Goal: Information Seeking & Learning: Learn about a topic

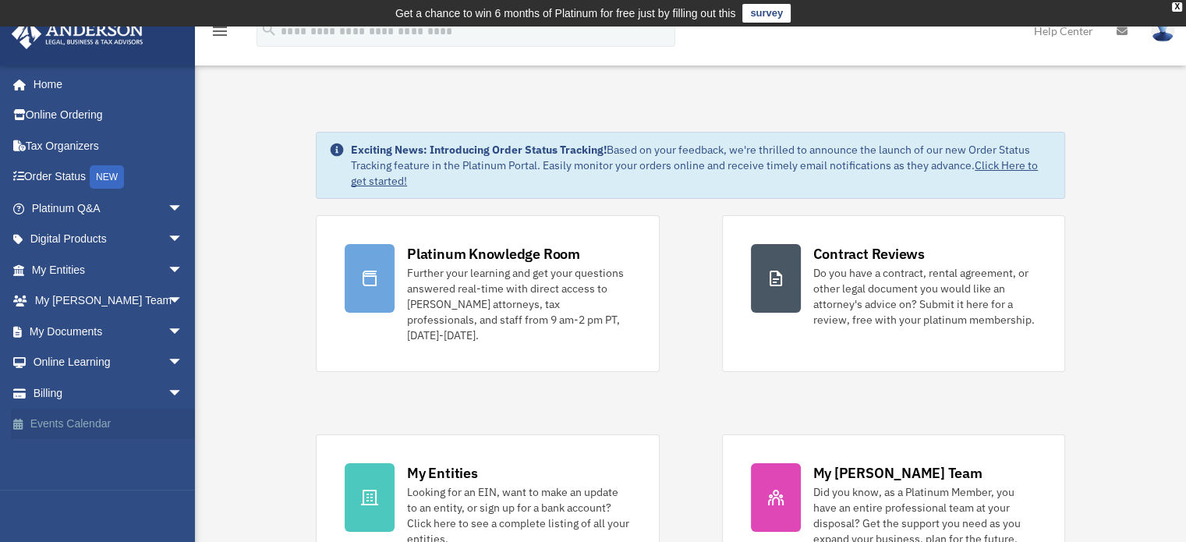
click at [106, 426] on link "Events Calendar" at bounding box center [109, 423] width 196 height 31
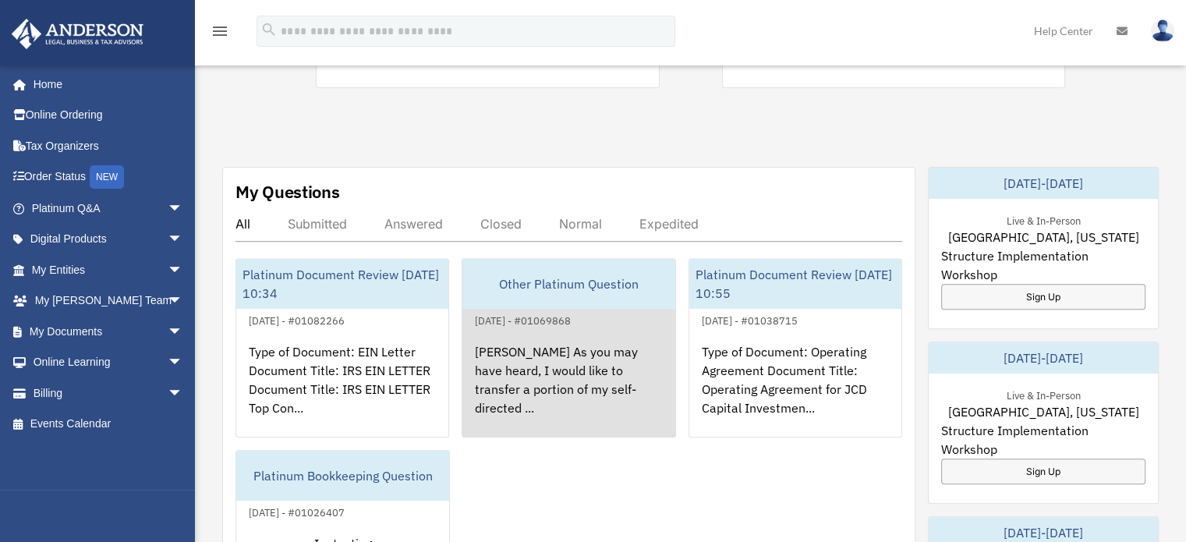
scroll to position [546, 0]
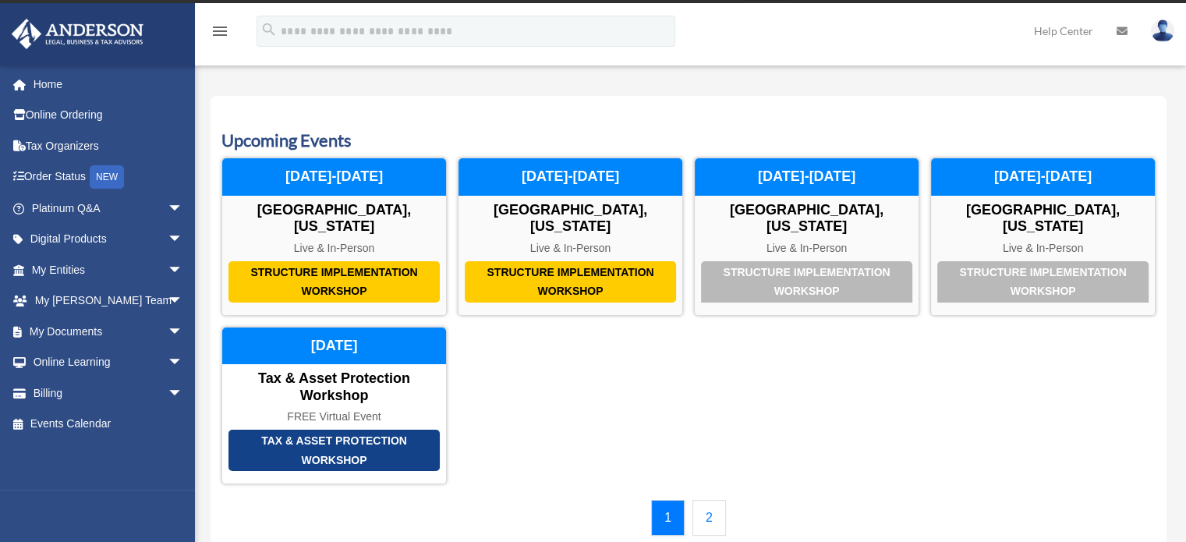
scroll to position [27, 0]
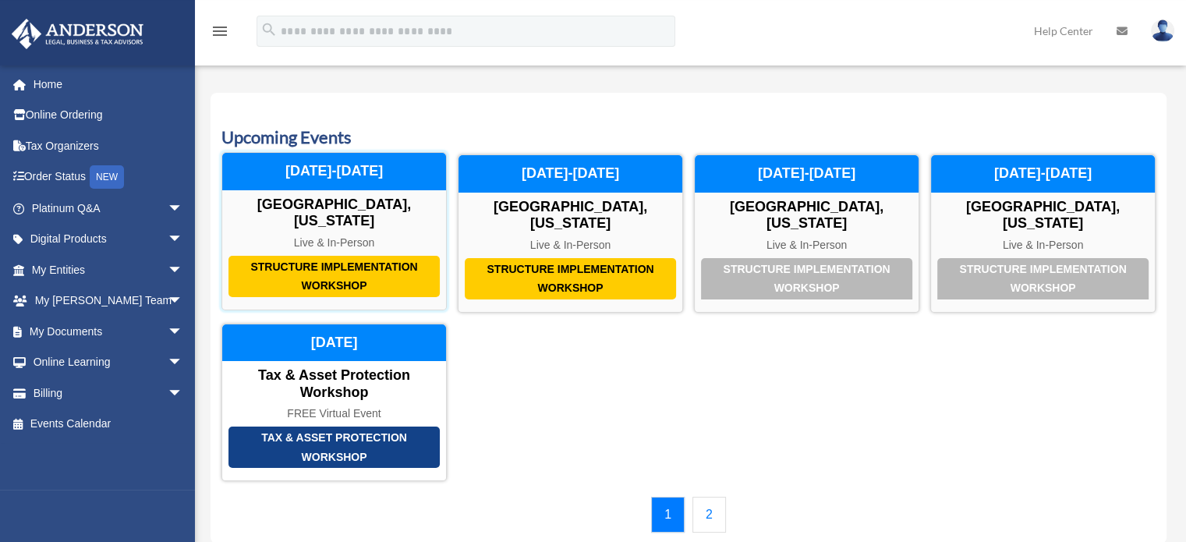
click at [359, 262] on div "Structure Implementation Workshop" at bounding box center [333, 276] width 211 height 41
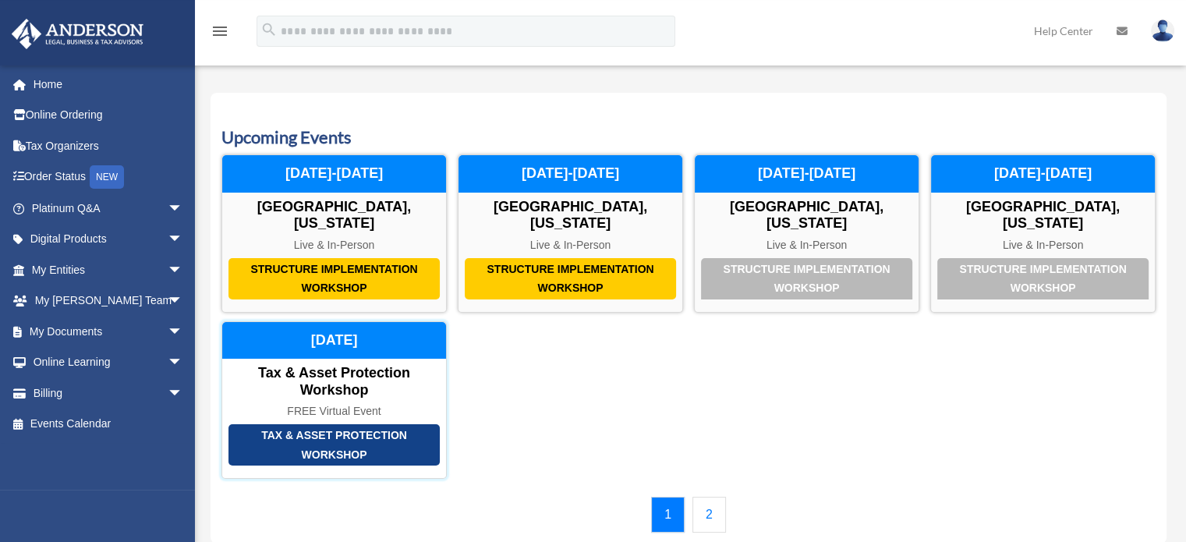
click at [386, 430] on div "Tax & Asset Protection Workshop" at bounding box center [333, 444] width 211 height 41
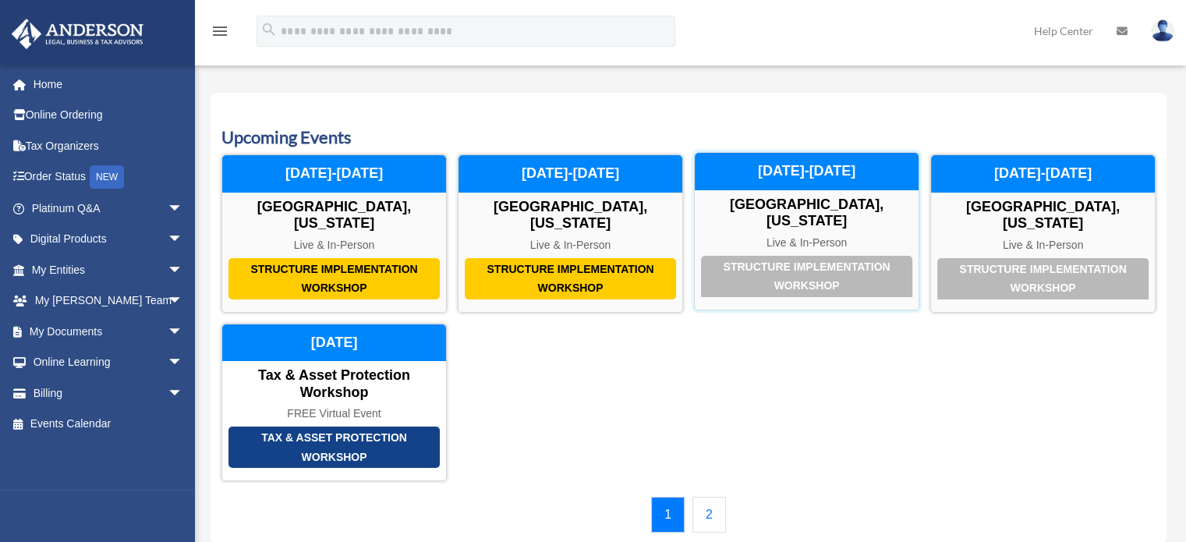
click at [744, 259] on div "Structure Implementation Workshop" at bounding box center [806, 276] width 211 height 41
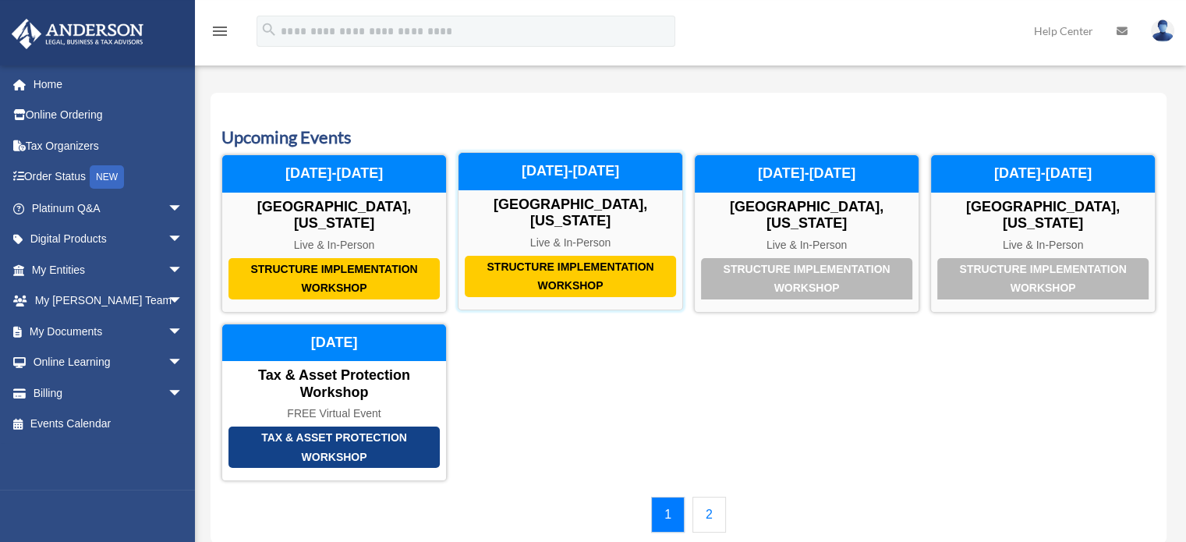
click at [571, 256] on div "Structure Implementation Workshop" at bounding box center [570, 276] width 211 height 41
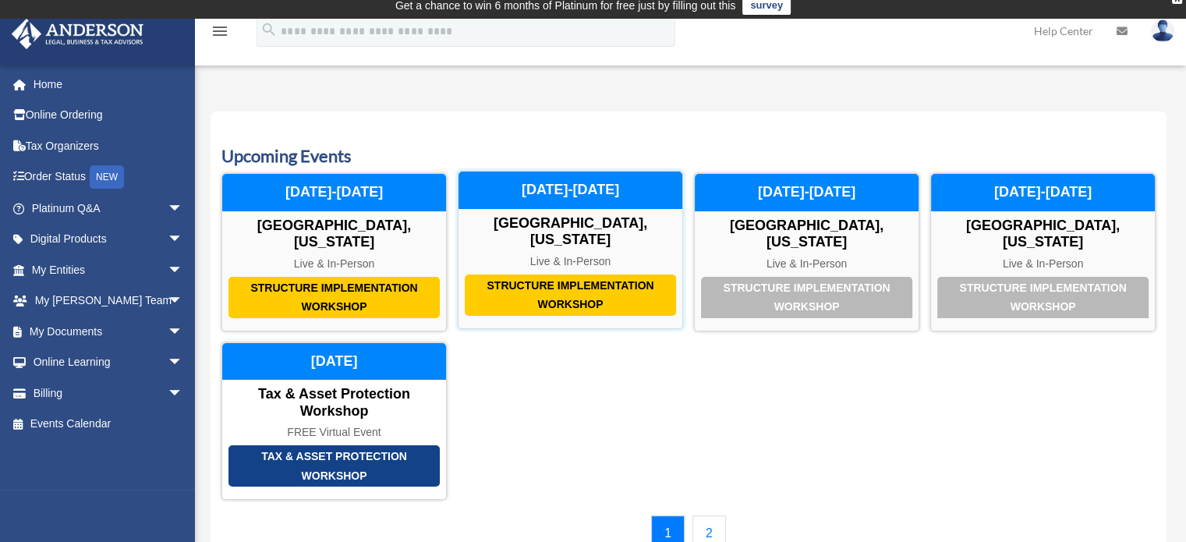
scroll to position [0, 0]
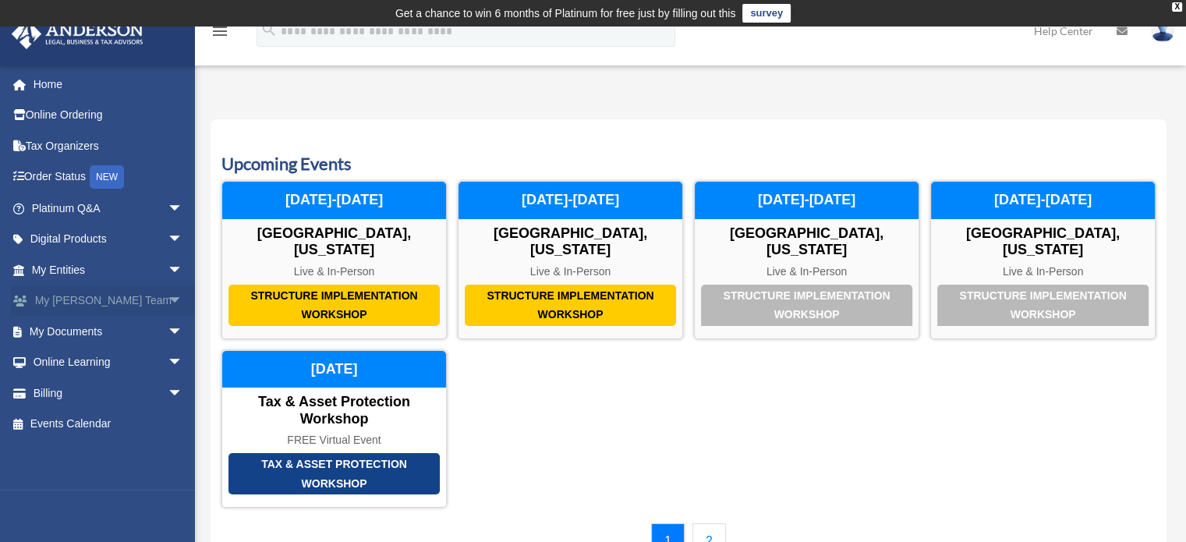
click at [135, 299] on link "My Anderson Team arrow_drop_down" at bounding box center [109, 300] width 196 height 31
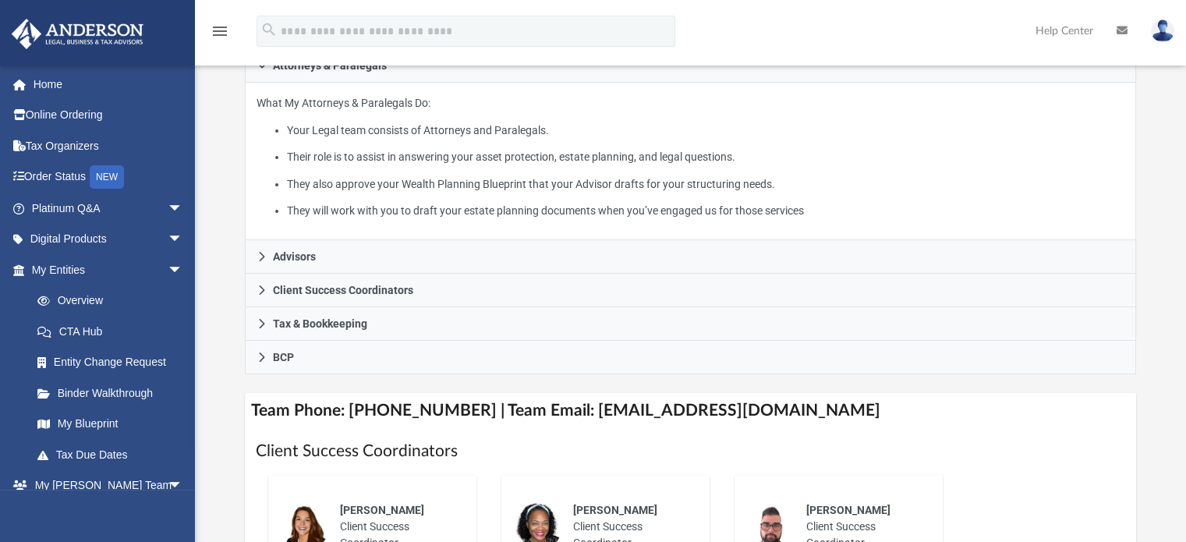
scroll to position [390, 0]
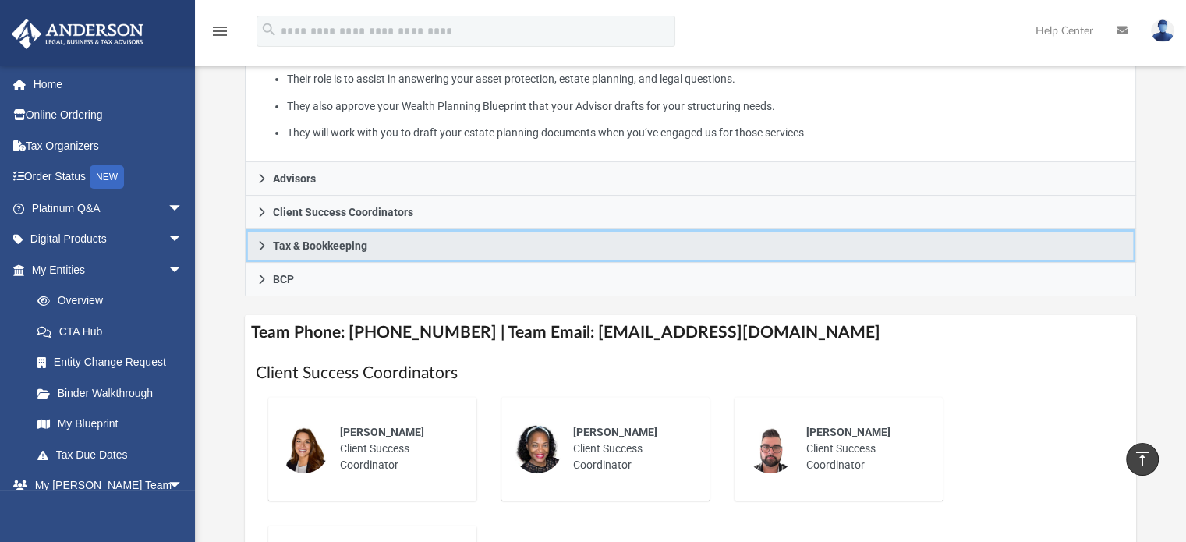
click at [315, 248] on span "Tax & Bookkeeping" at bounding box center [320, 245] width 94 height 11
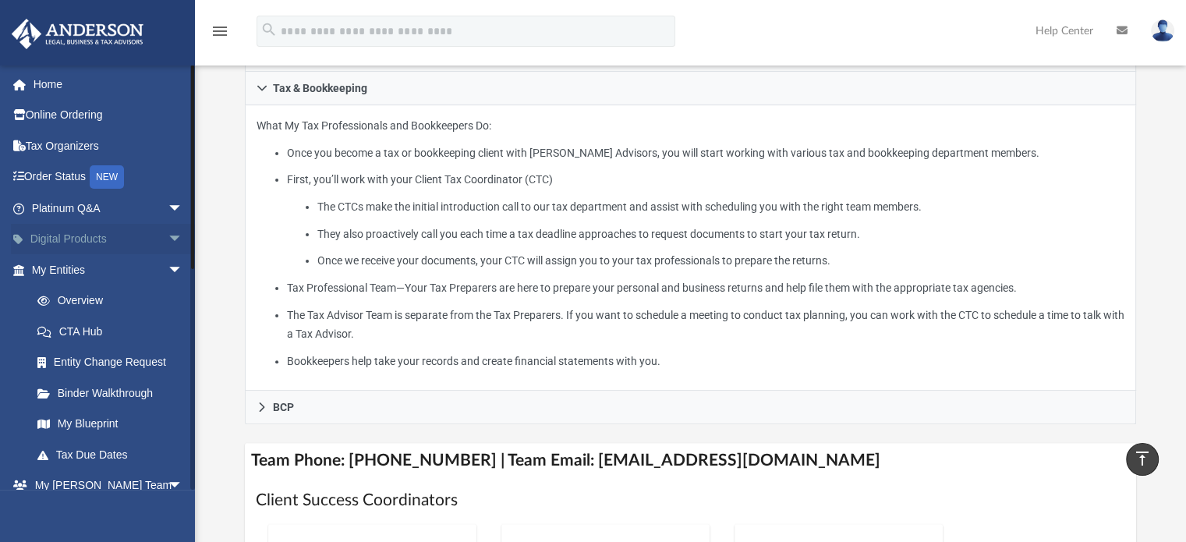
click at [168, 234] on span "arrow_drop_down" at bounding box center [183, 240] width 31 height 32
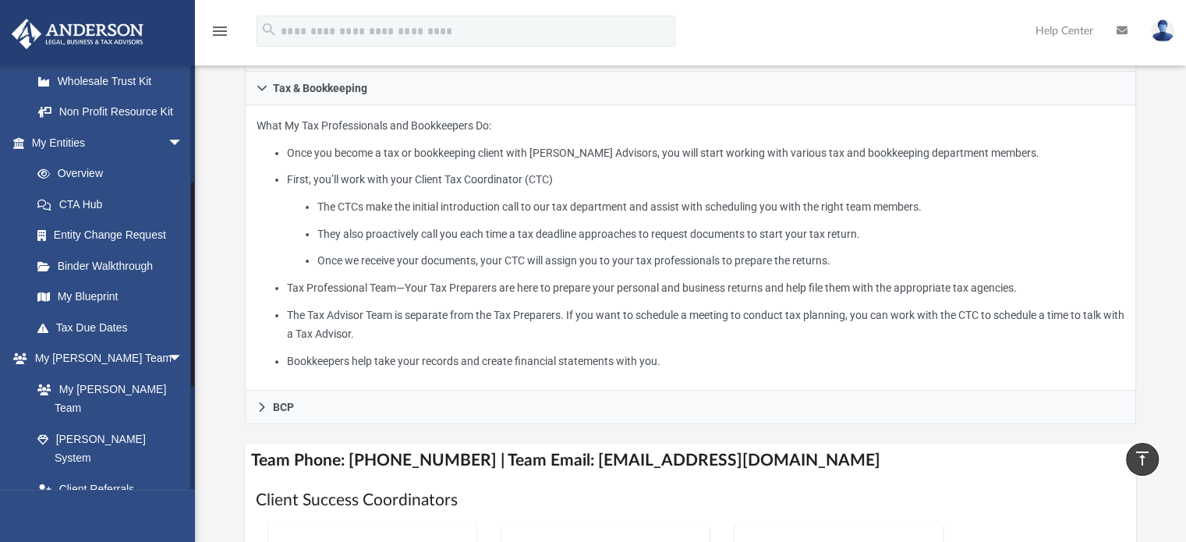
scroll to position [468, 0]
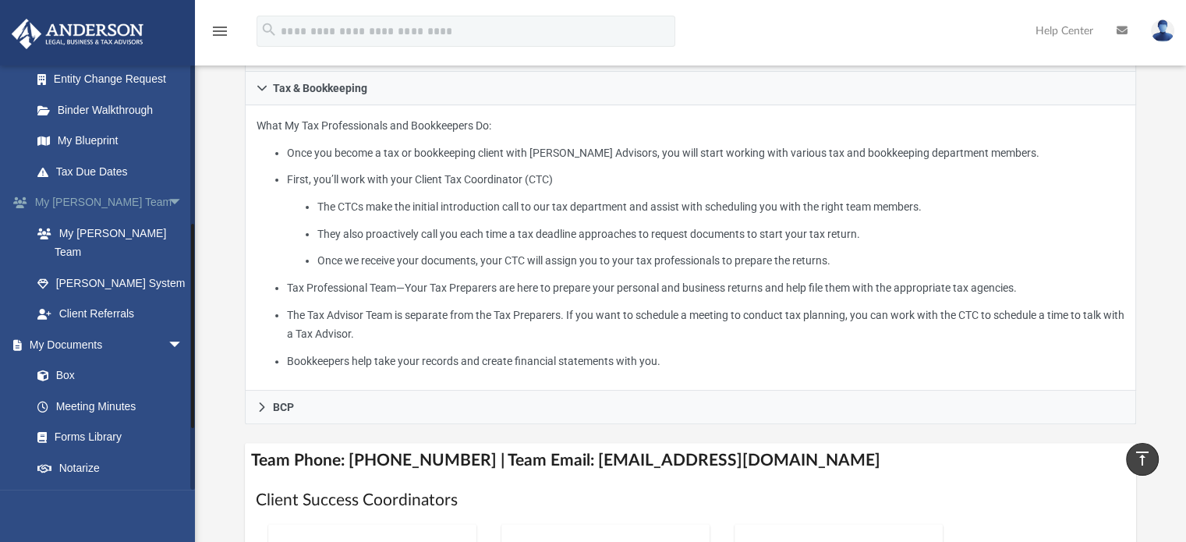
click at [168, 219] on span "arrow_drop_down" at bounding box center [183, 203] width 31 height 32
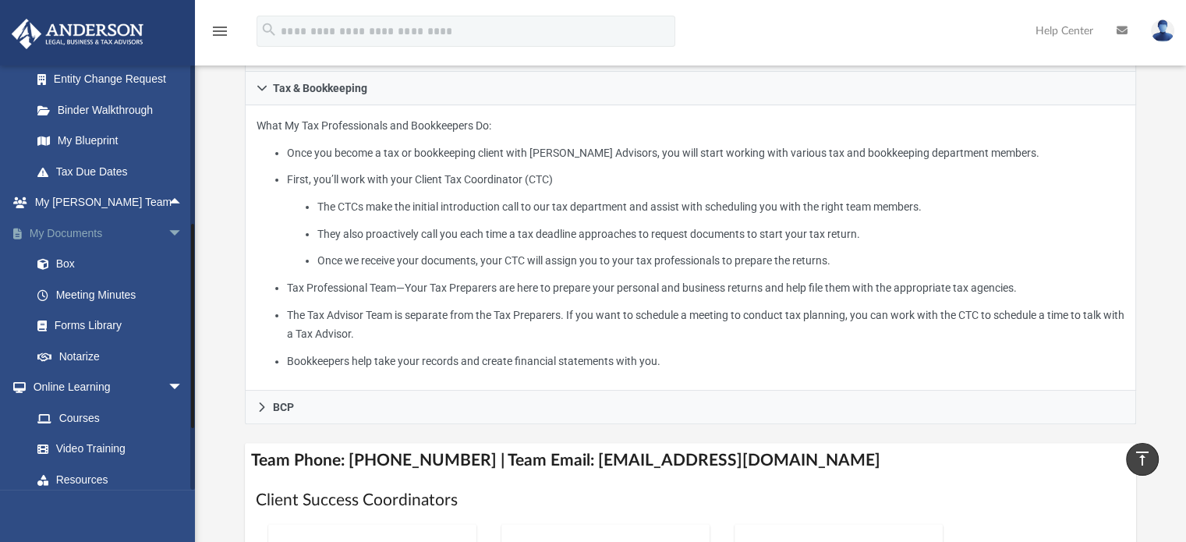
click at [168, 249] on span "arrow_drop_down" at bounding box center [183, 233] width 31 height 32
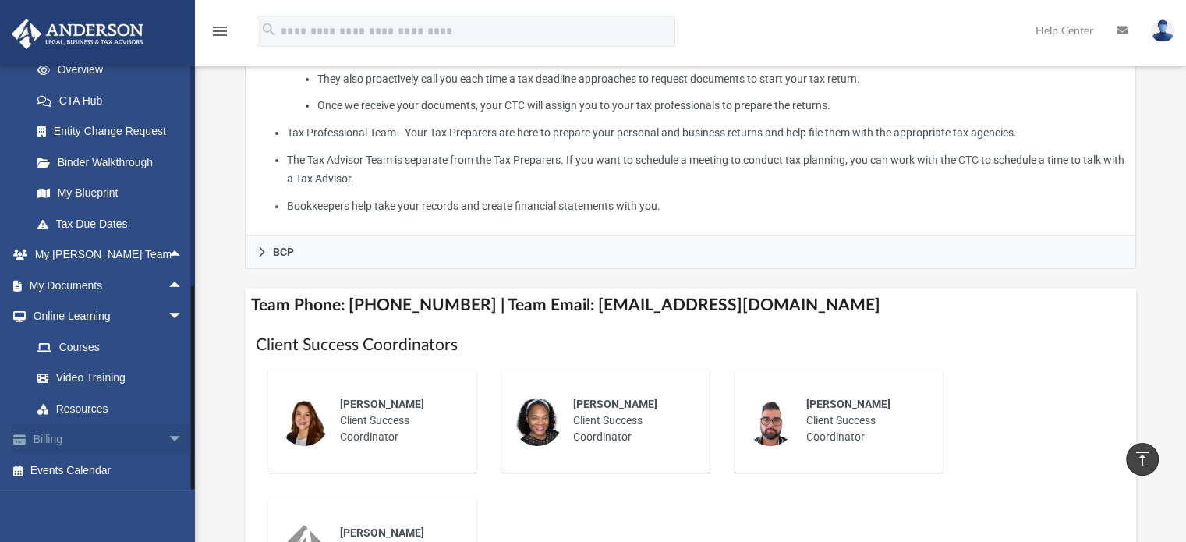
scroll to position [546, 0]
click at [138, 387] on link "Video Training" at bounding box center [114, 377] width 185 height 31
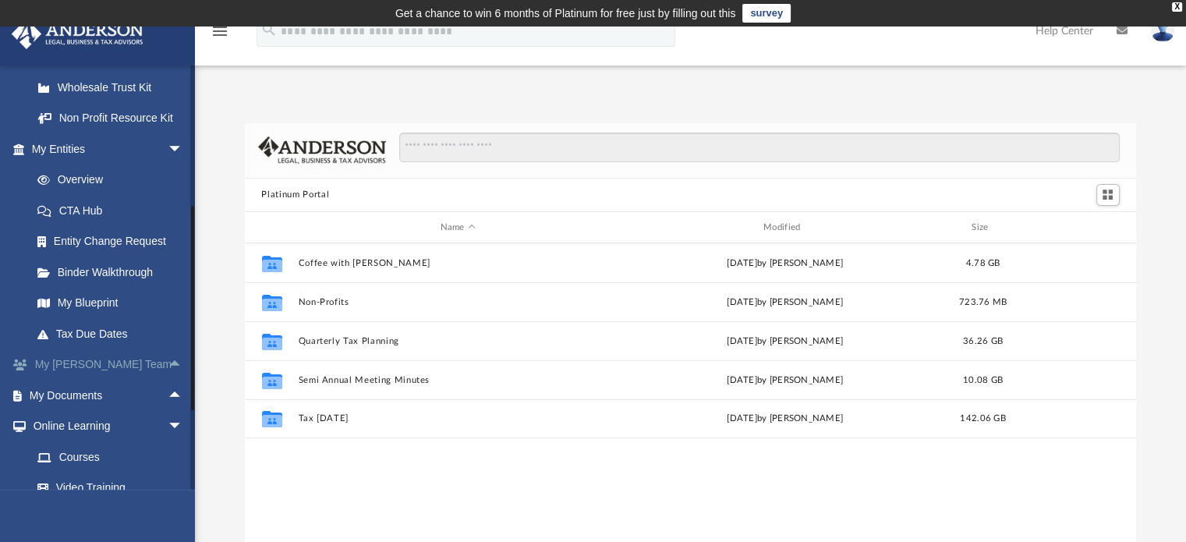
scroll to position [278, 0]
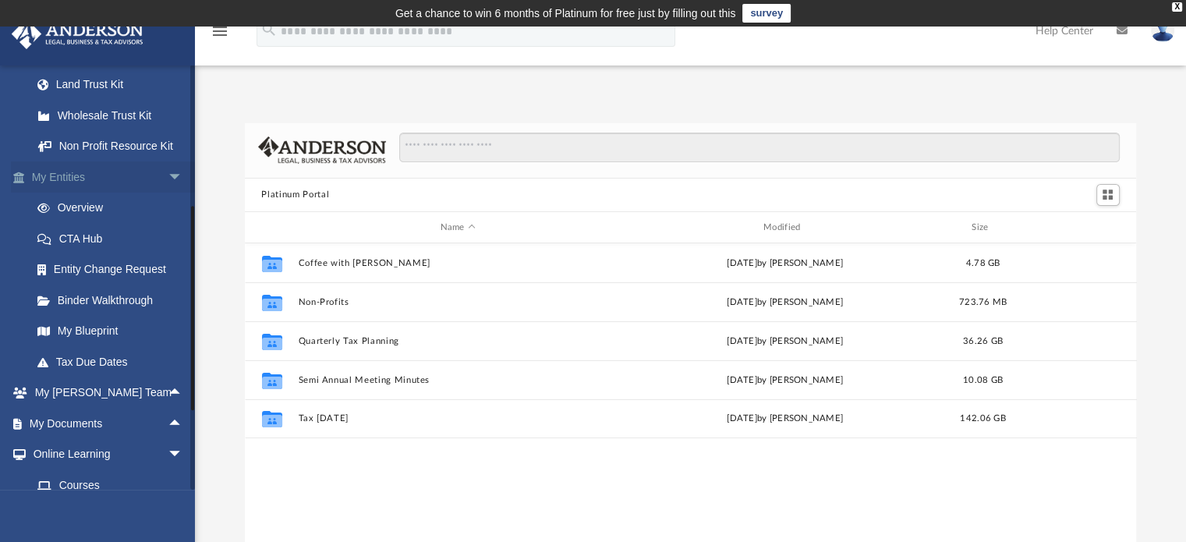
click at [168, 193] on span "arrow_drop_down" at bounding box center [183, 177] width 31 height 32
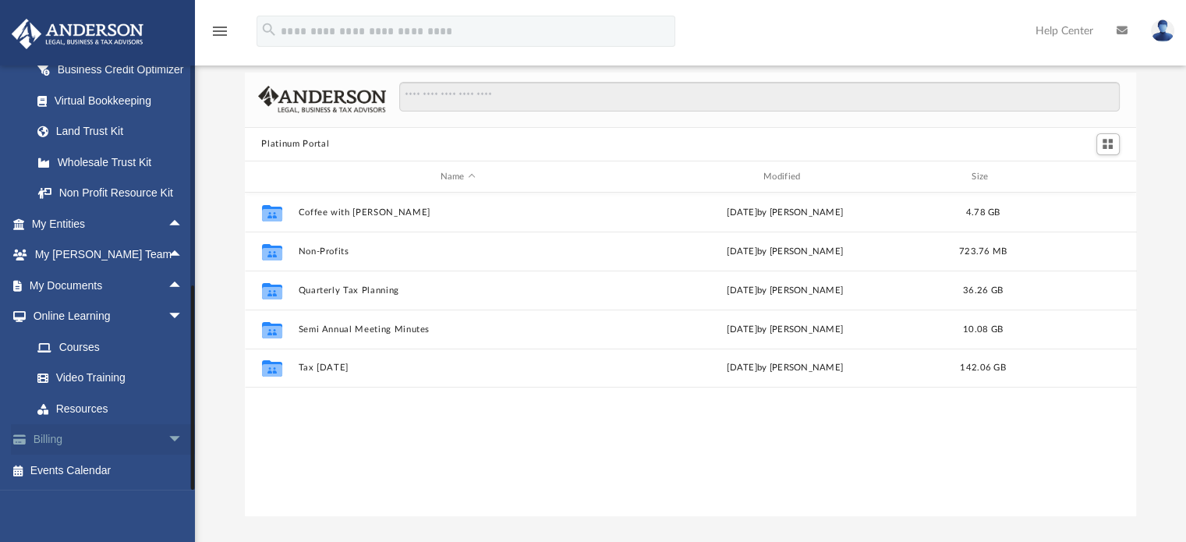
scroll to position [78, 0]
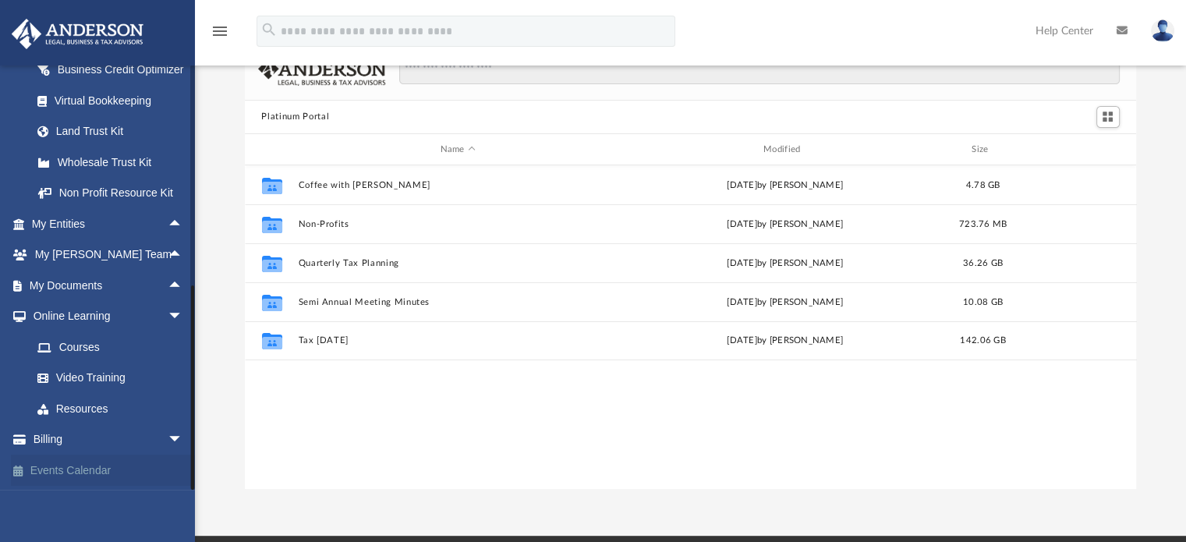
click at [96, 467] on link "Events Calendar" at bounding box center [109, 469] width 196 height 31
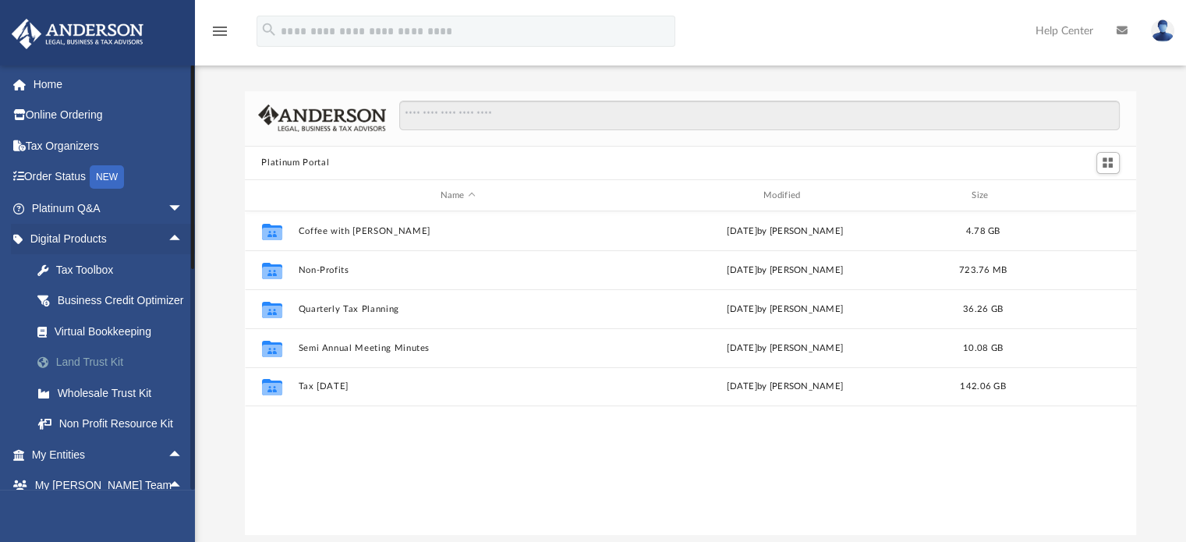
scroll to position [0, 0]
